Goal: Task Accomplishment & Management: Complete application form

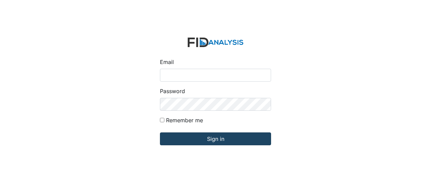
type input "[EMAIL_ADDRESS][DOMAIN_NAME]"
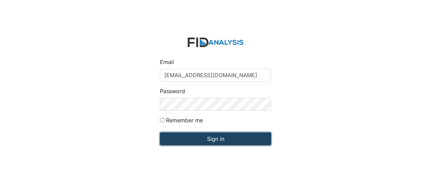
click at [208, 138] on input "Sign in" at bounding box center [215, 139] width 111 height 13
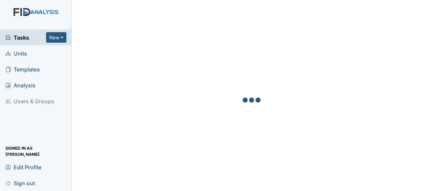
click at [23, 53] on span "Units" at bounding box center [16, 53] width 22 height 11
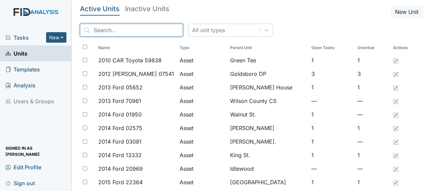
click at [149, 35] on input "search" at bounding box center [131, 30] width 103 height 13
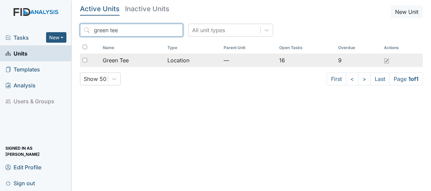
type input "green tee"
click at [129, 63] on span "Green Tee" at bounding box center [116, 60] width 26 height 8
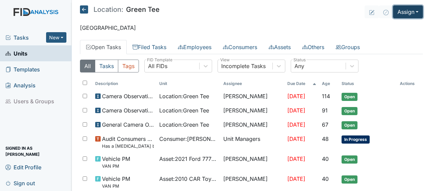
click at [398, 12] on button "Assign" at bounding box center [408, 11] width 30 height 13
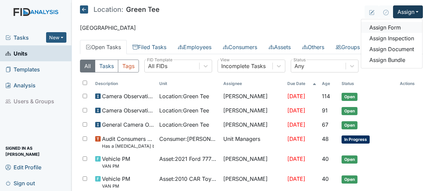
click at [391, 28] on link "Assign Form" at bounding box center [392, 27] width 61 height 11
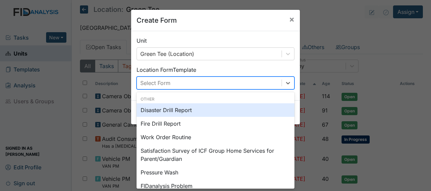
drag, startPoint x: 287, startPoint y: 83, endPoint x: 286, endPoint y: 75, distance: 8.2
click at [286, 75] on div "Location Form Template option Disaster Drill Report focused, 0 of 2. 12 results…" at bounding box center [216, 78] width 158 height 24
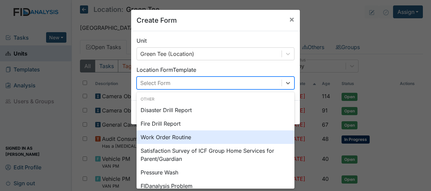
click at [194, 138] on div "Work Order Routine" at bounding box center [216, 138] width 158 height 14
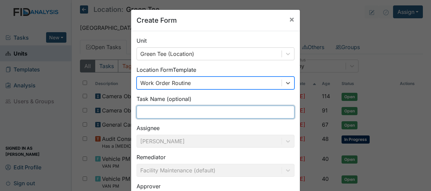
click at [146, 112] on input "text" at bounding box center [216, 112] width 158 height 13
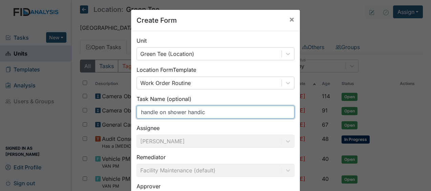
type input "p"
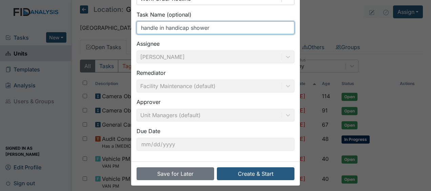
scroll to position [88, 0]
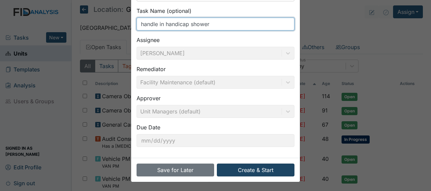
type input "handle in handicap shower"
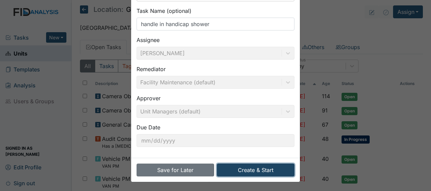
click at [240, 168] on button "Create & Start" at bounding box center [256, 170] width 78 height 13
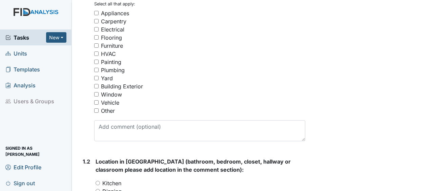
scroll to position [160, 0]
click at [97, 68] on input "Plumbing" at bounding box center [96, 70] width 4 height 4
checkbox input "true"
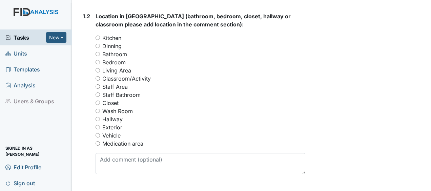
scroll to position [309, 0]
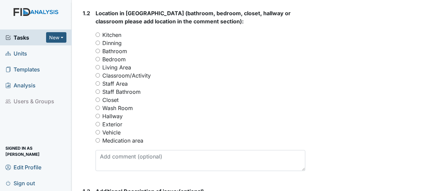
click at [97, 49] on input "Bathroom" at bounding box center [98, 51] width 4 height 4
radio input "true"
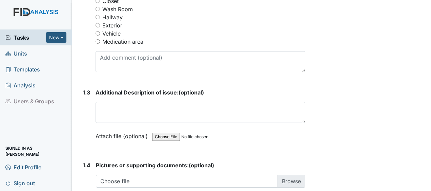
scroll to position [408, 0]
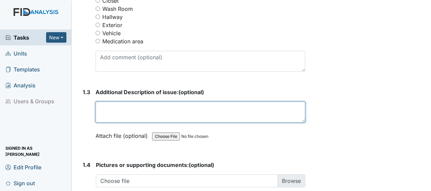
click at [100, 102] on textarea at bounding box center [201, 112] width 210 height 21
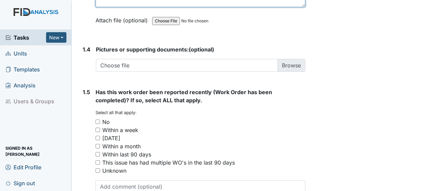
scroll to position [551, 0]
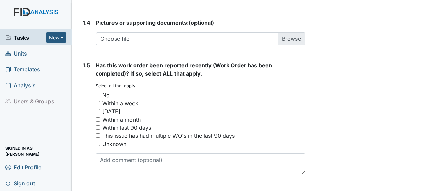
type textarea "handle fell off"
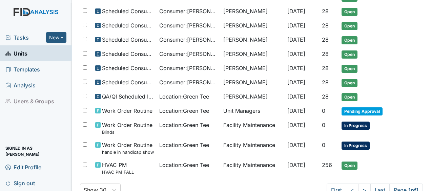
scroll to position [385, 0]
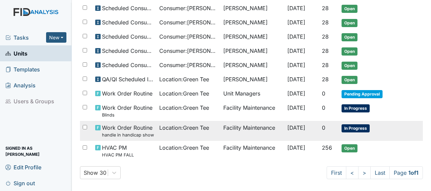
click at [290, 124] on span "[DATE]" at bounding box center [297, 127] width 18 height 7
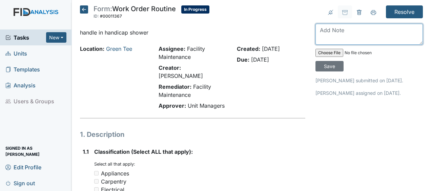
click at [319, 34] on textarea at bounding box center [370, 34] width 108 height 21
type textarea "secured handle JB"
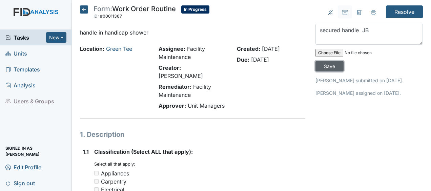
click at [331, 66] on input "Save" at bounding box center [330, 66] width 28 height 11
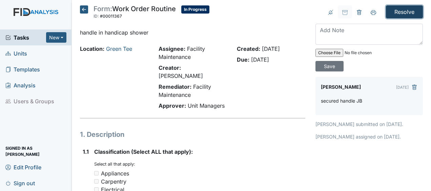
click at [398, 11] on input "Resolve" at bounding box center [404, 11] width 37 height 13
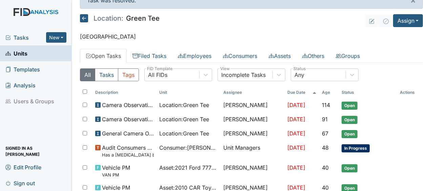
scroll to position [27, 0]
